Goal: Task Accomplishment & Management: Manage account settings

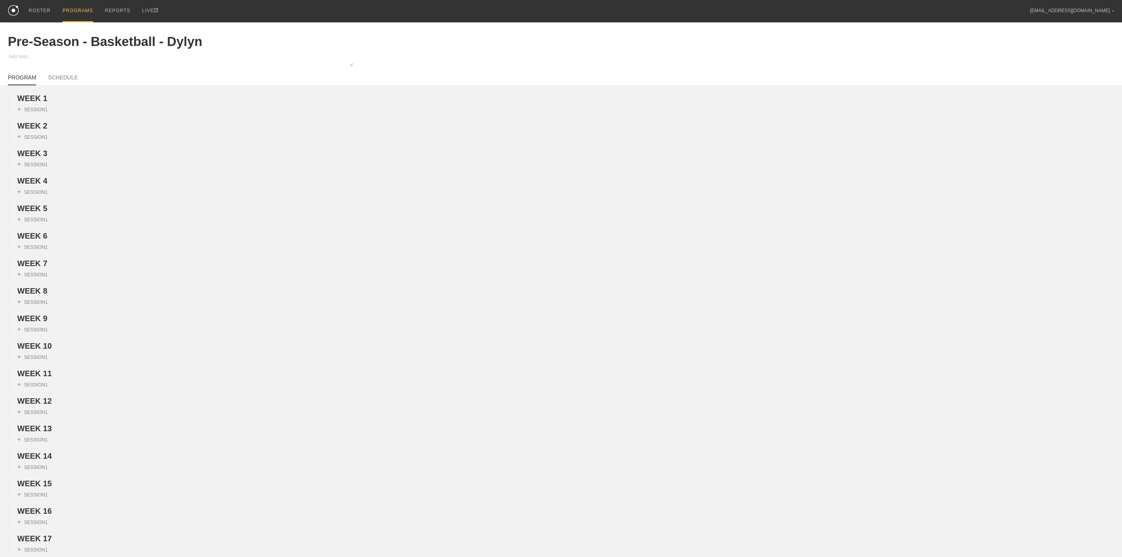
scroll to position [538, 0]
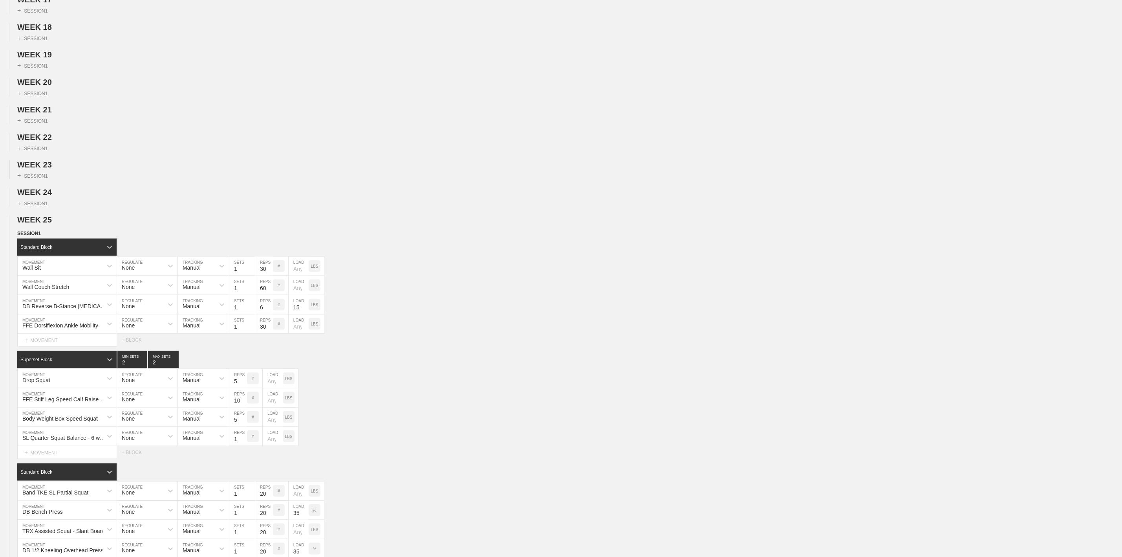
click at [259, 179] on div "+ SESSION 1" at bounding box center [561, 174] width 1122 height 10
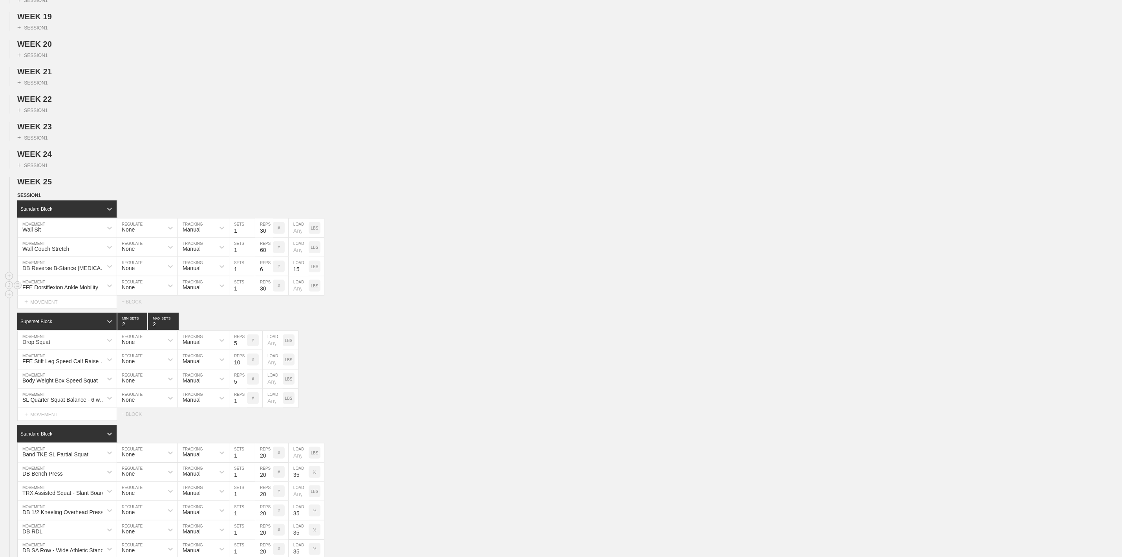
scroll to position [597, 0]
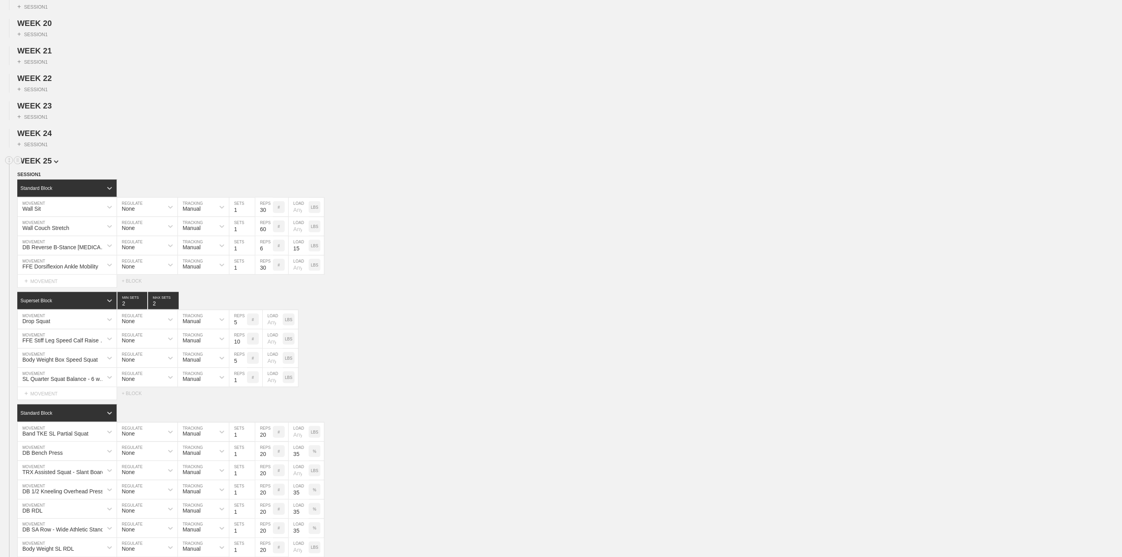
click at [45, 165] on span "WEEK 25" at bounding box center [37, 160] width 41 height 9
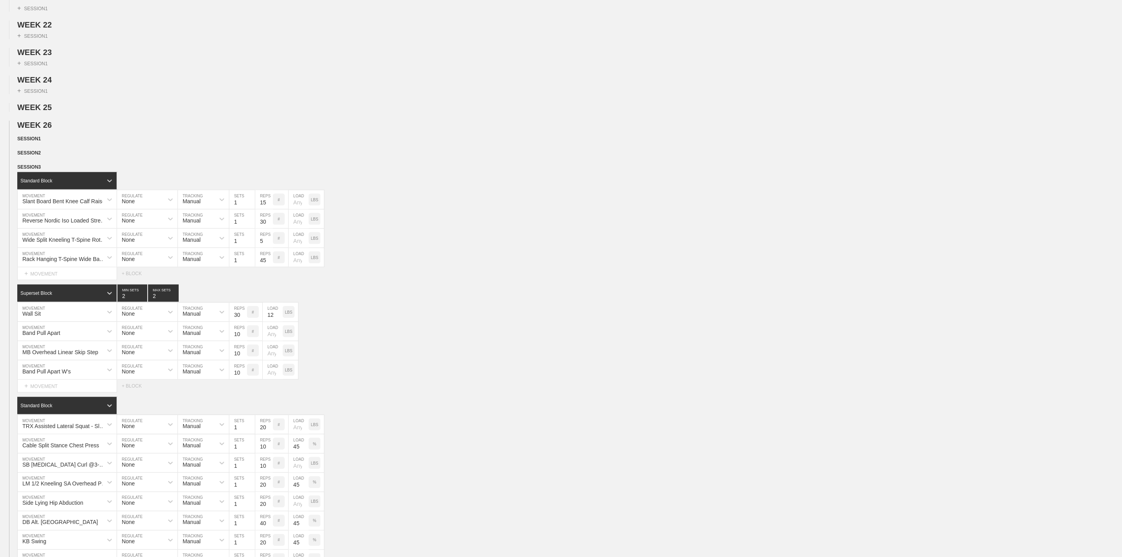
scroll to position [656, 0]
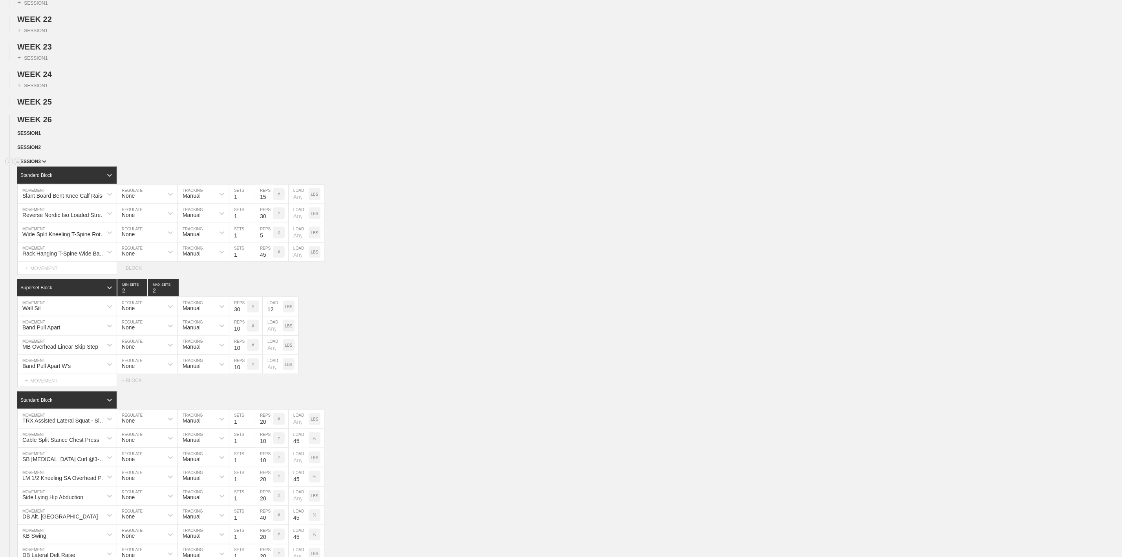
click at [37, 164] on span "SESSION 3" at bounding box center [31, 161] width 29 height 5
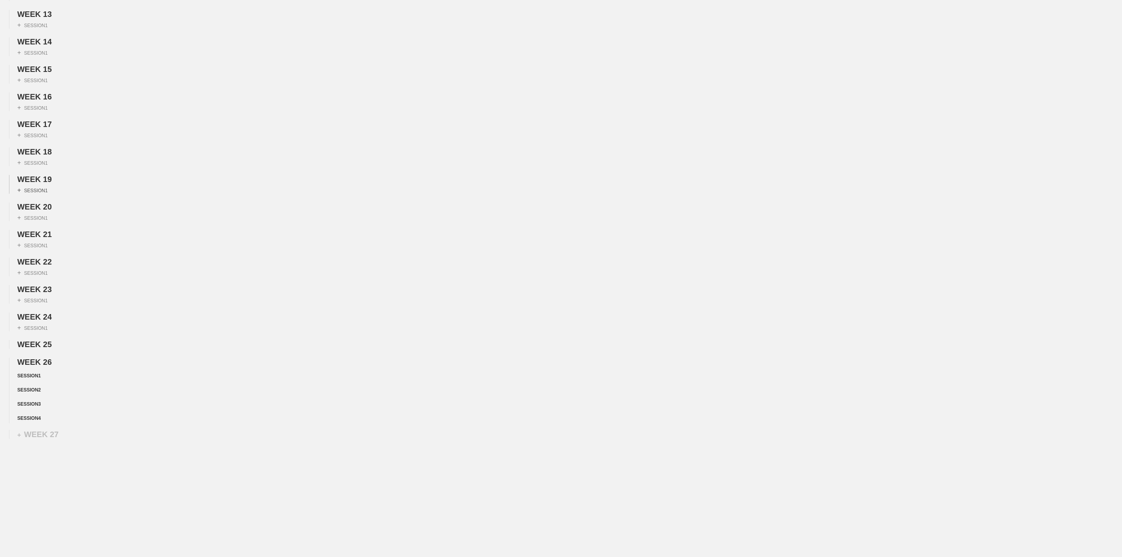
scroll to position [441, 0]
click at [32, 414] on div "SESSION 4" at bounding box center [569, 418] width 1105 height 9
click at [33, 416] on span "SESSION 4" at bounding box center [30, 417] width 27 height 5
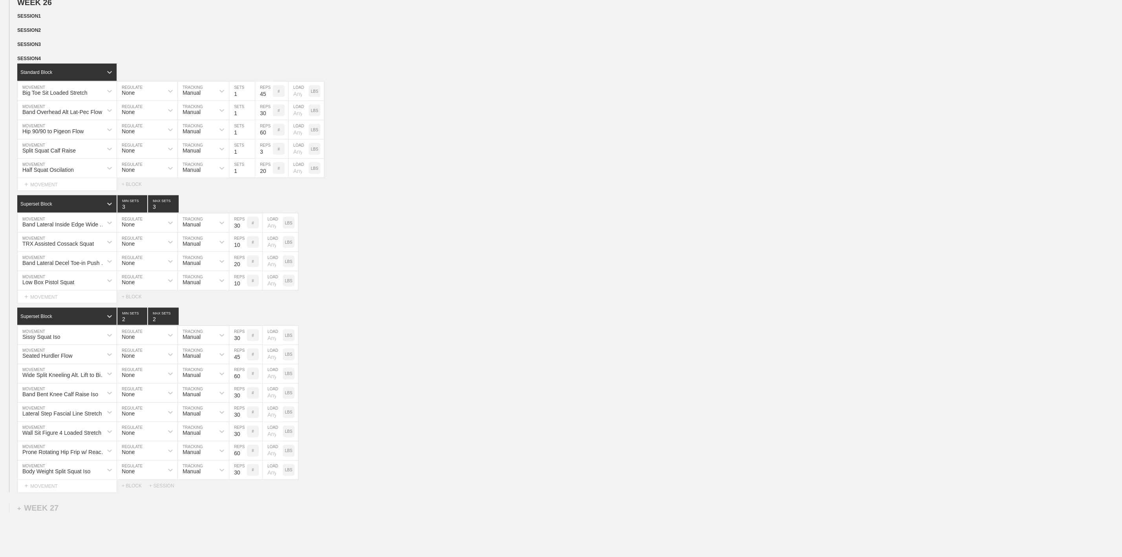
scroll to position [774, 0]
type input "2"
click at [143, 212] on input "2" at bounding box center [132, 202] width 30 height 17
type input "2"
click at [176, 212] on input "2" at bounding box center [163, 202] width 31 height 17
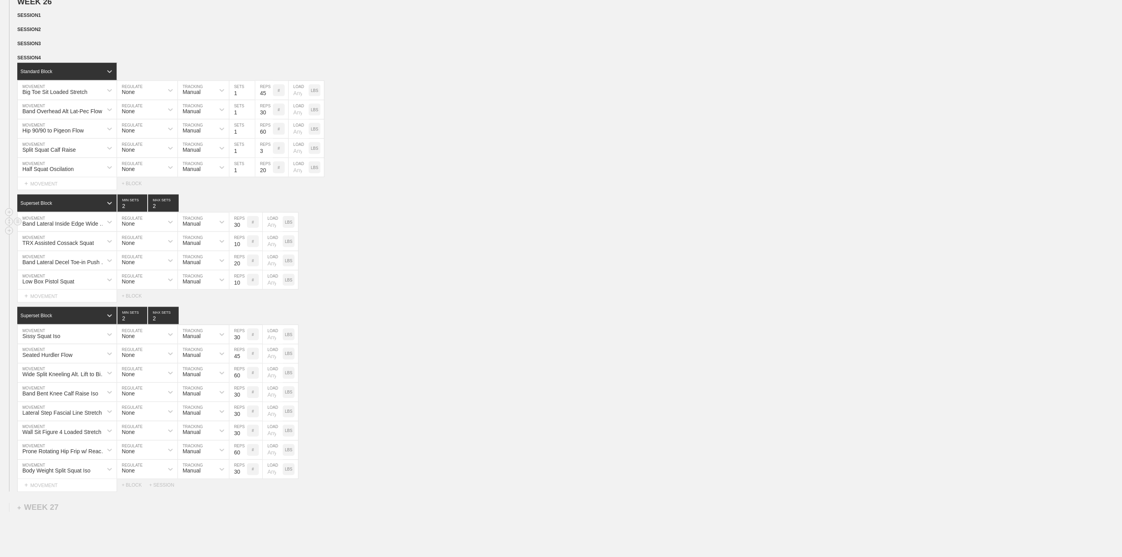
click at [448, 232] on div "Band Lateral Inside Edge Wide Hip Shift MOVEMENT None REGULATE Manual TRACKING …" at bounding box center [561, 221] width 1122 height 19
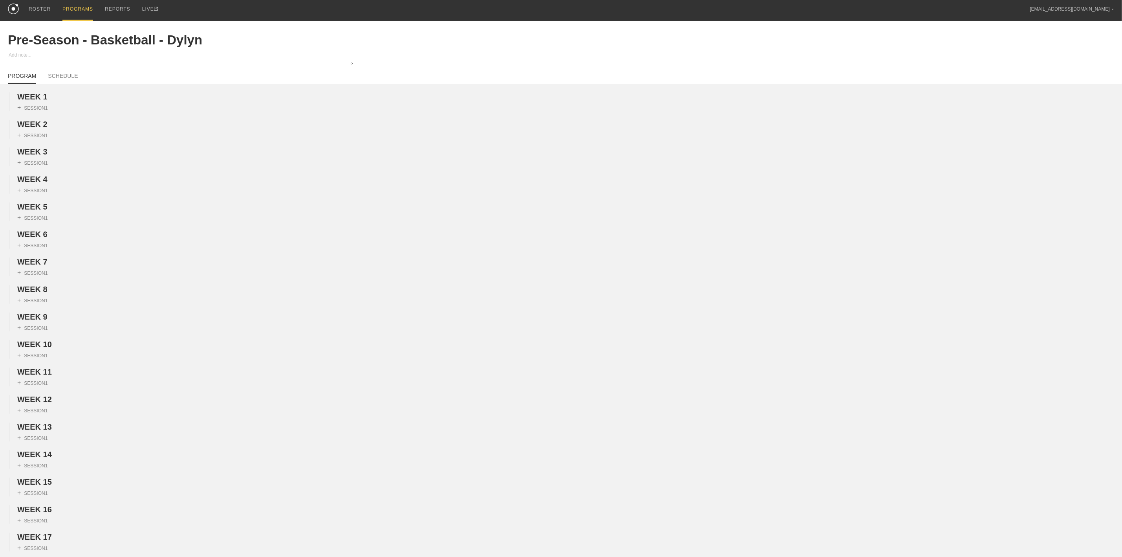
scroll to position [0, 0]
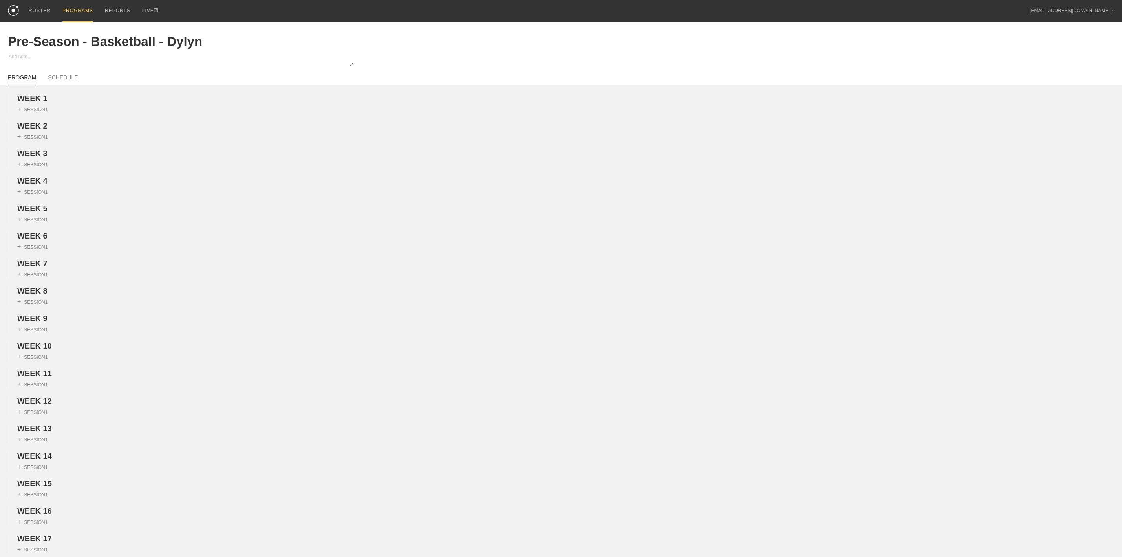
click at [75, 9] on div "PROGRAMS" at bounding box center [77, 11] width 31 height 22
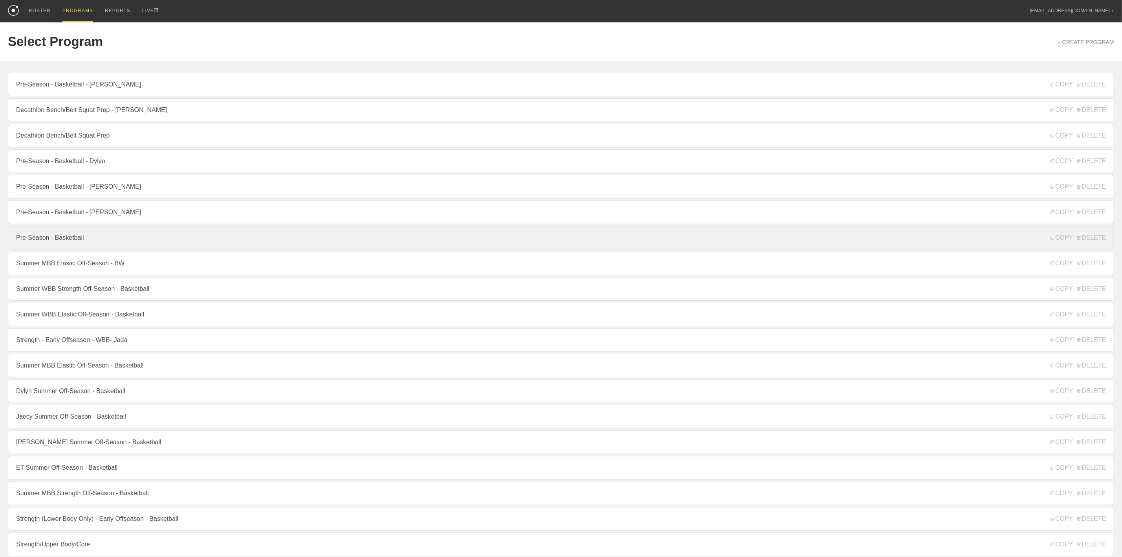
click at [92, 243] on link "Pre-Season - Basketball" at bounding box center [561, 238] width 1106 height 24
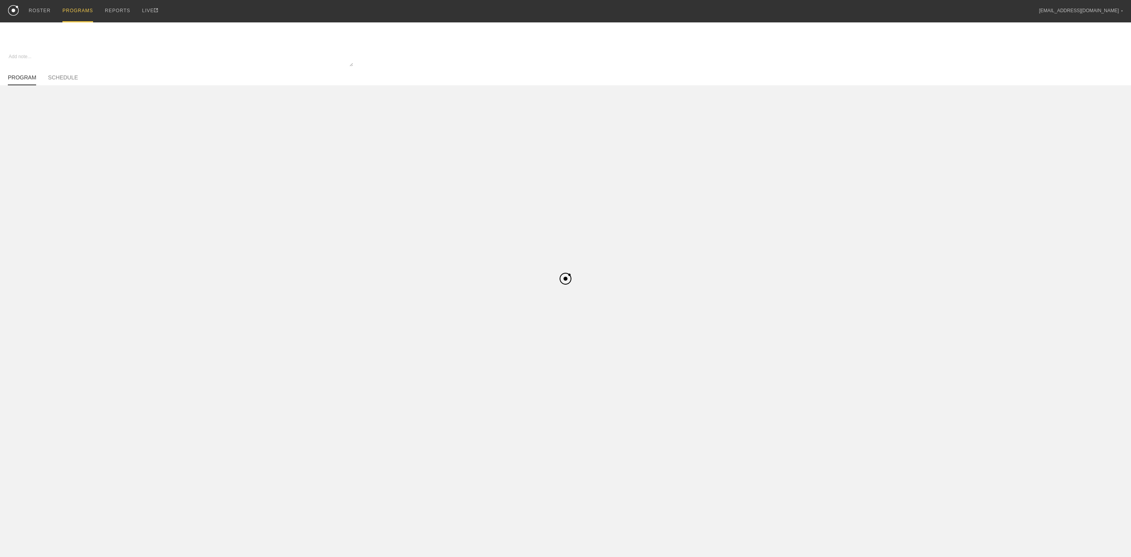
type textarea "x"
type input "Pre-Season - Basketball"
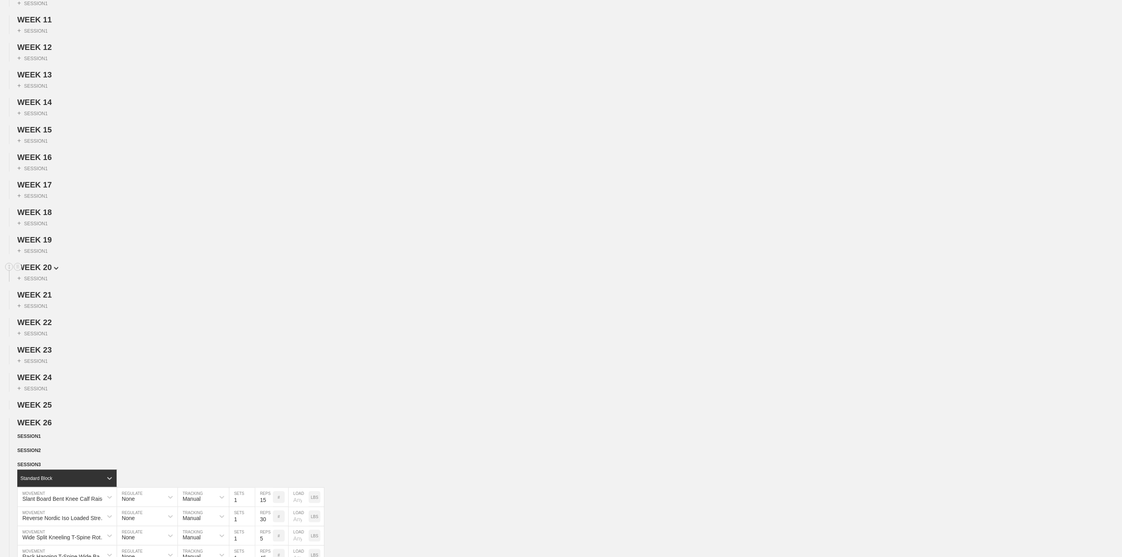
scroll to position [648, 0]
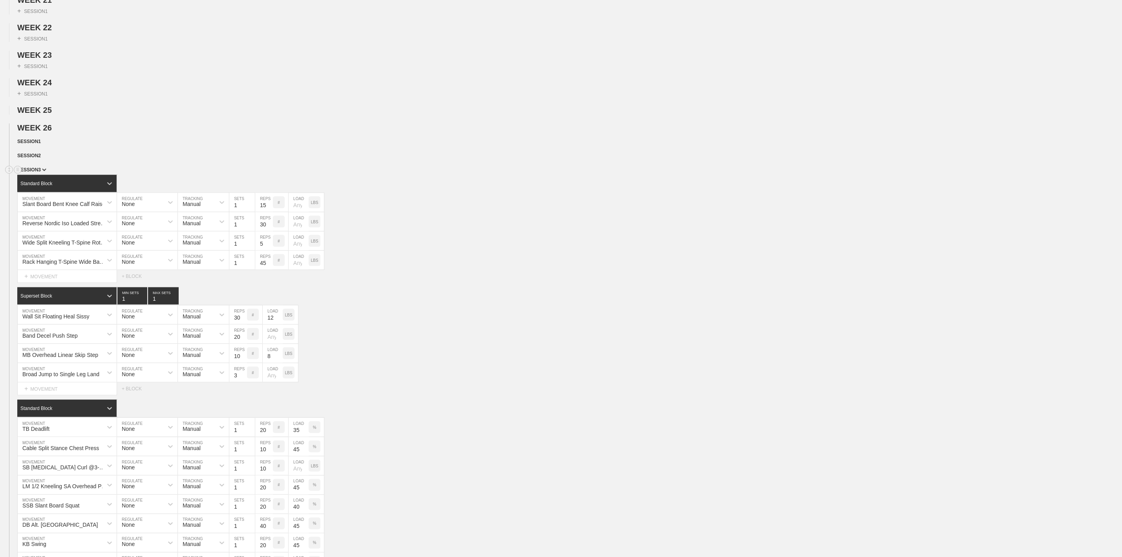
click at [39, 172] on span "SESSION 3" at bounding box center [31, 169] width 29 height 5
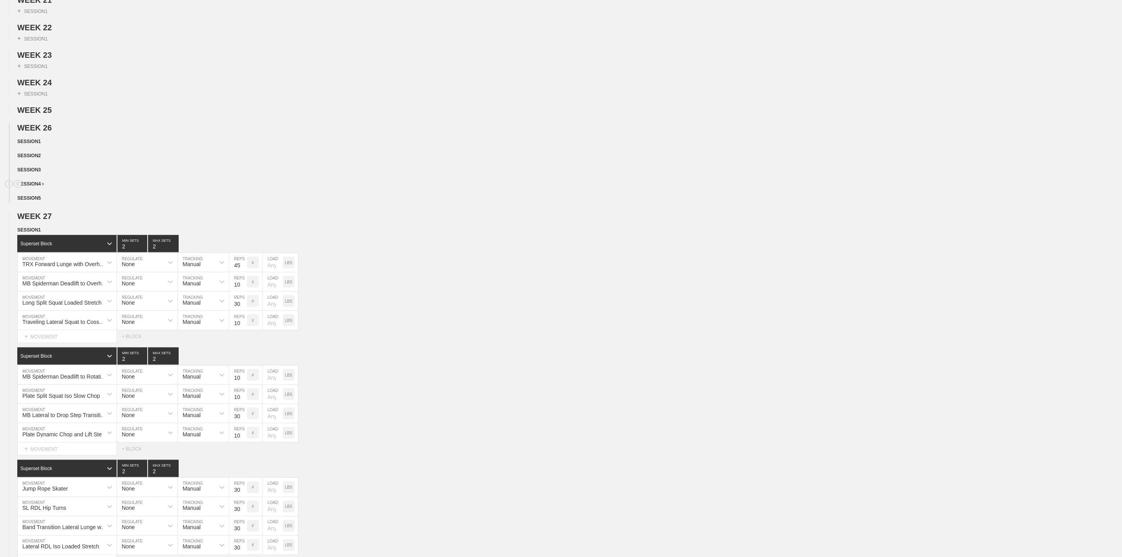
click at [40, 187] on span "SESSION 4" at bounding box center [30, 183] width 27 height 5
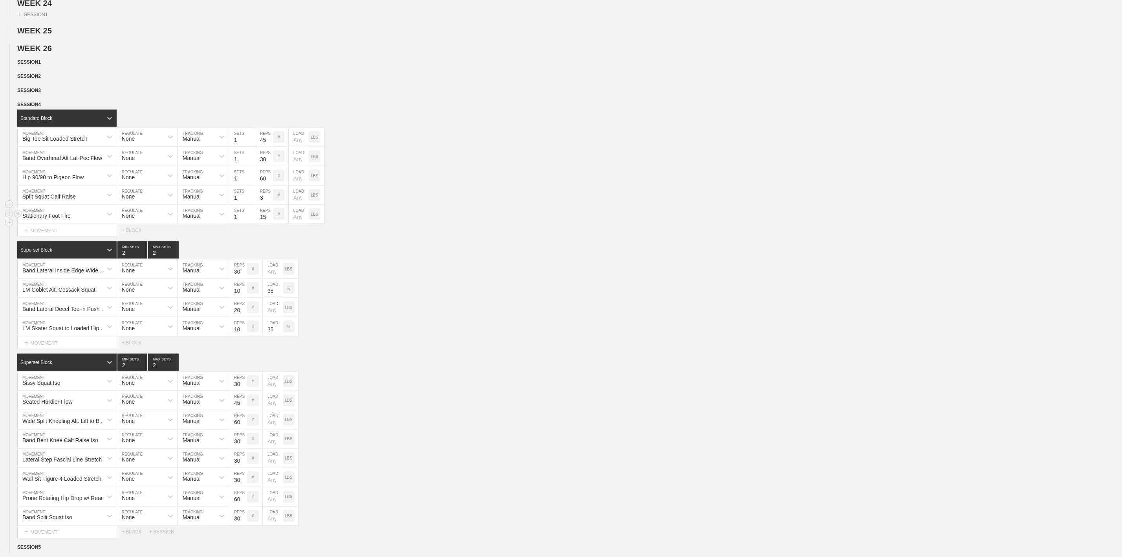
scroll to position [707, 0]
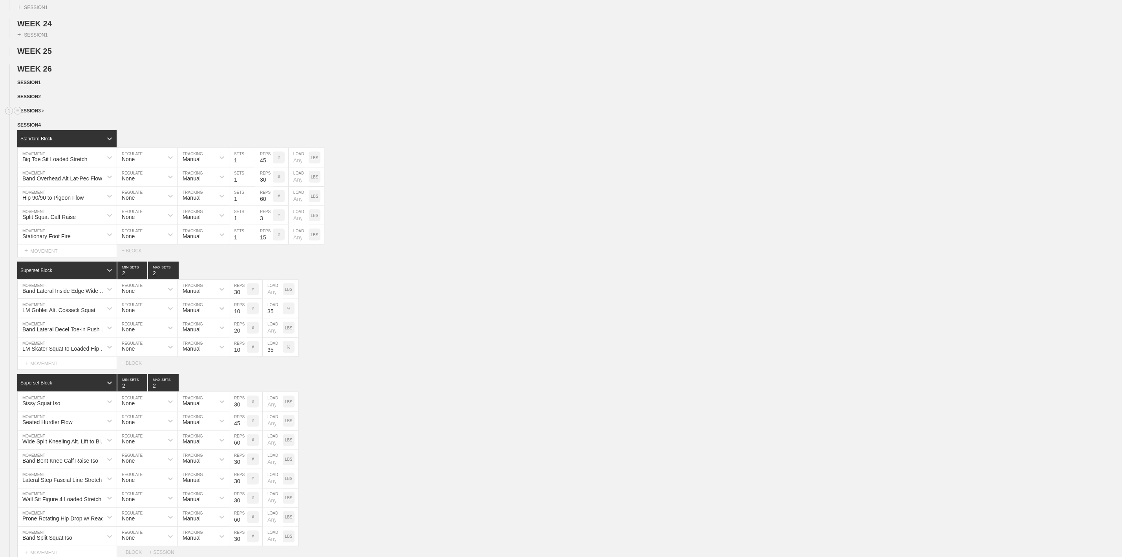
click at [40, 114] on span "SESSION 3" at bounding box center [30, 110] width 27 height 5
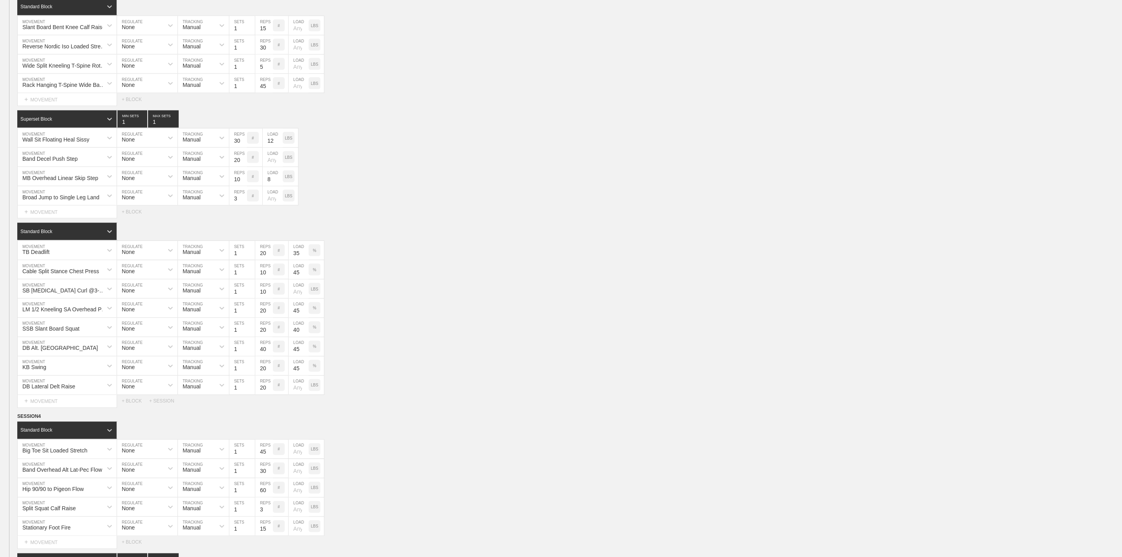
scroll to position [766, 0]
